Goal: Entertainment & Leisure: Consume media (video, audio)

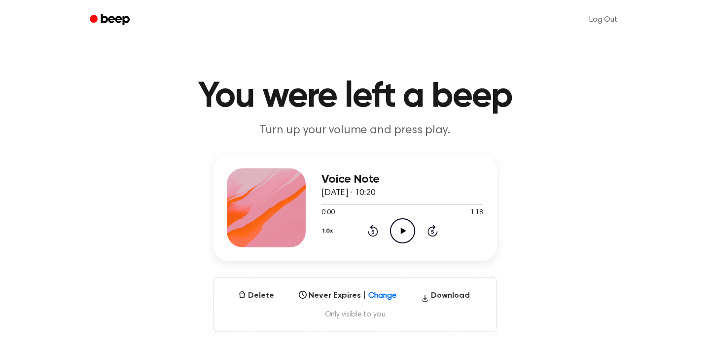
click at [401, 229] on icon at bounding box center [403, 230] width 5 height 6
click at [401, 229] on icon at bounding box center [403, 230] width 4 height 6
click at [404, 228] on icon "Play Audio" at bounding box center [402, 230] width 25 height 25
